Goal: Task Accomplishment & Management: Manage account settings

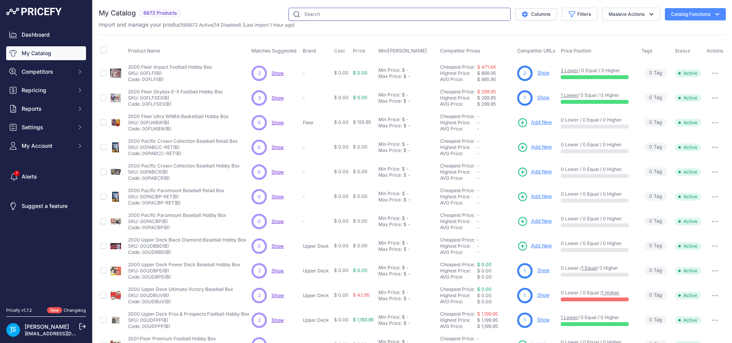
click at [370, 13] on input "text" at bounding box center [399, 14] width 222 height 13
paste input "2022/23 Topps UEFA Club Competitions Stadium Club Chrome Soccer Hobby"
type input "2022/23 Topps UEFA Club Competitions Stadium Club Chrome Soccer Hobby"
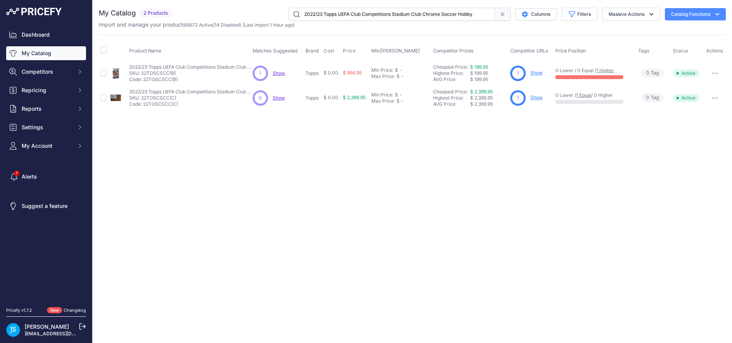
click at [533, 74] on link "Show" at bounding box center [536, 73] width 12 height 6
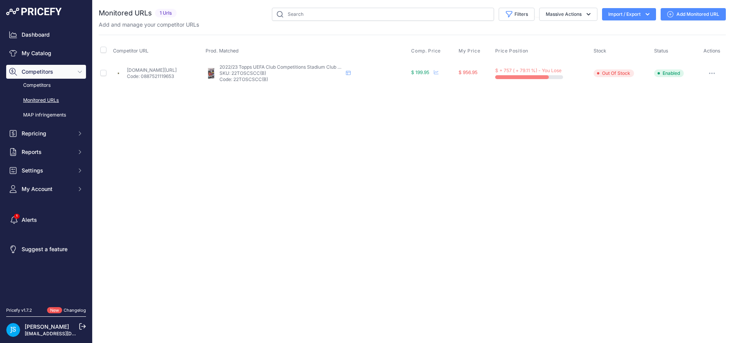
click at [713, 75] on button "button" at bounding box center [711, 73] width 15 height 11
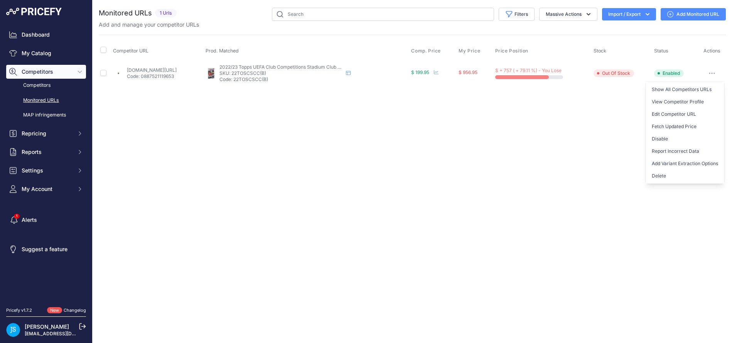
click at [713, 75] on button "button" at bounding box center [711, 73] width 15 height 11
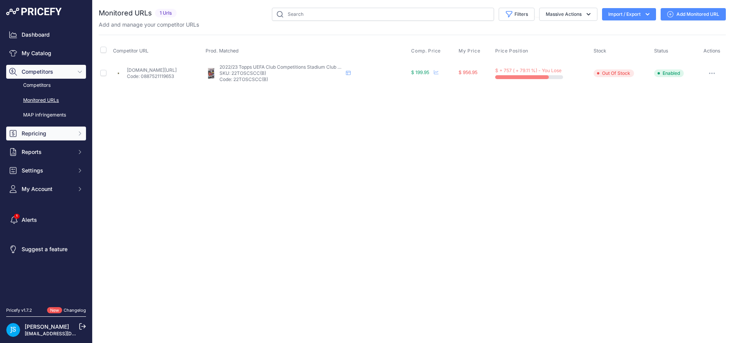
click at [53, 135] on span "Repricing" at bounding box center [47, 134] width 51 height 8
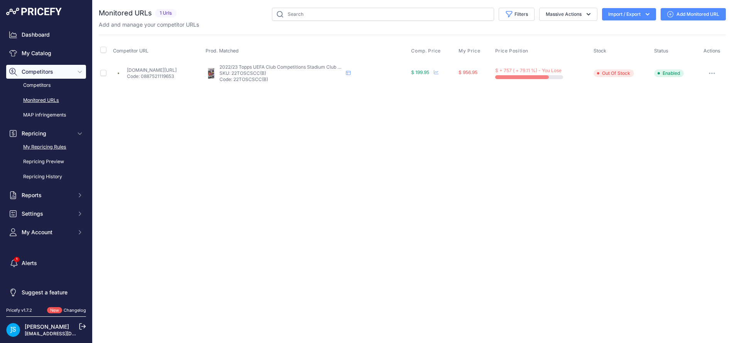
click at [50, 145] on link "My Repricing Rules" at bounding box center [46, 146] width 80 height 13
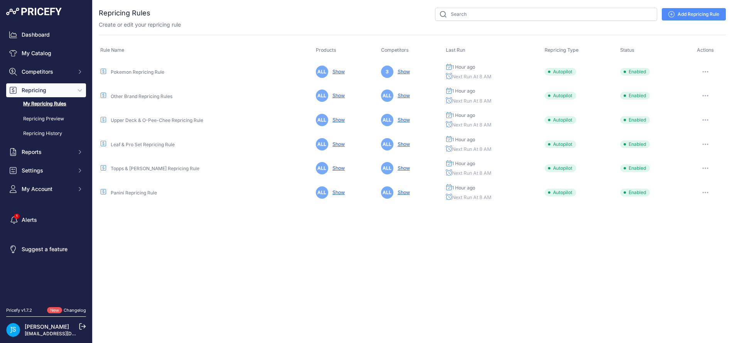
click at [330, 193] on link "Show" at bounding box center [336, 192] width 15 height 6
click at [131, 191] on link "Panini Repricing Rule" at bounding box center [134, 193] width 46 height 6
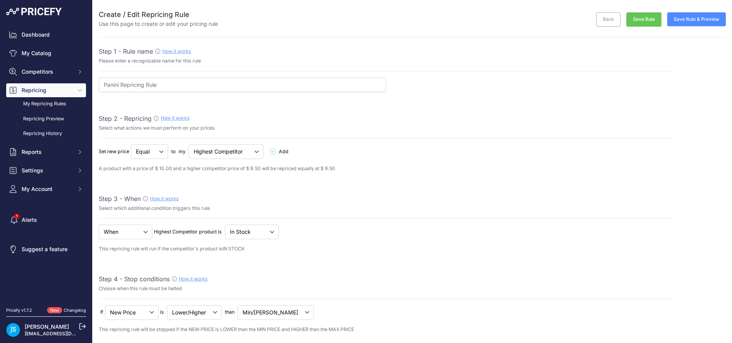
select select "percentage"
select select "8"
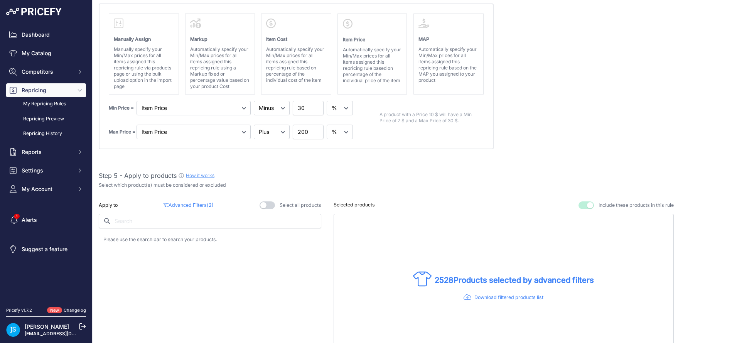
scroll to position [331, 0]
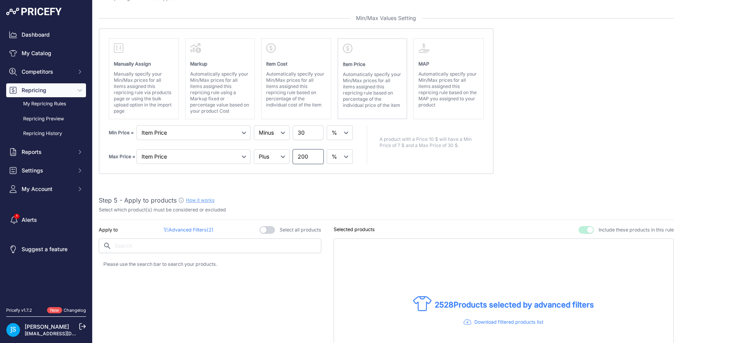
click at [303, 155] on input "200" at bounding box center [308, 156] width 31 height 15
type input "100"
click at [582, 167] on absolute "Please select Min / Max / Min-Max as stop condition to enable this section Manu…" at bounding box center [386, 101] width 575 height 146
